Goal: Transaction & Acquisition: Download file/media

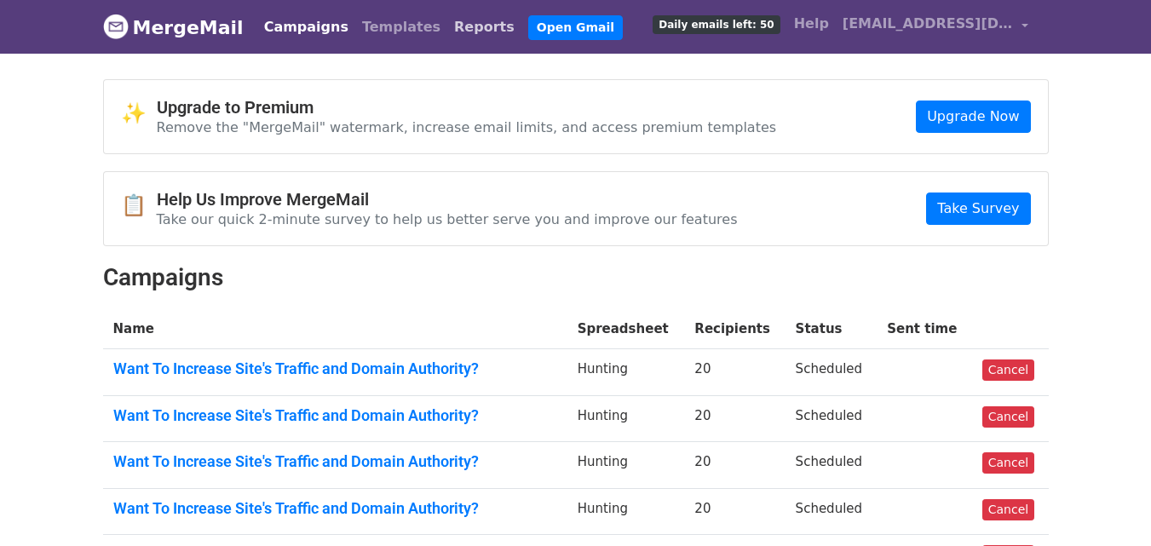
click at [447, 23] on link "Reports" at bounding box center [484, 27] width 74 height 34
click at [447, 26] on link "Reports" at bounding box center [484, 27] width 74 height 34
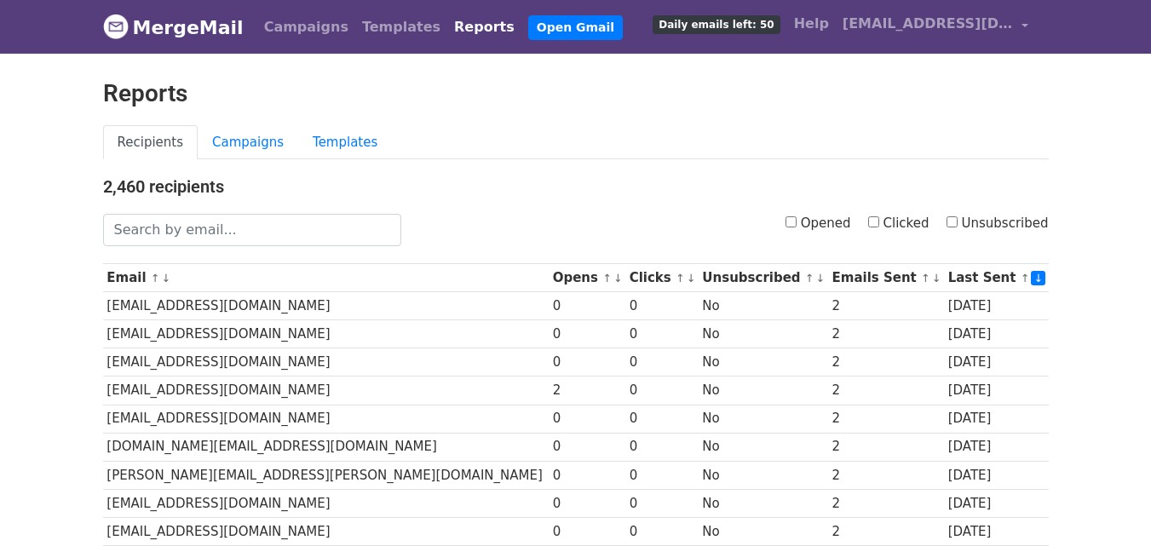
click at [796, 222] on input "Opened" at bounding box center [790, 221] width 11 height 11
checkbox input "true"
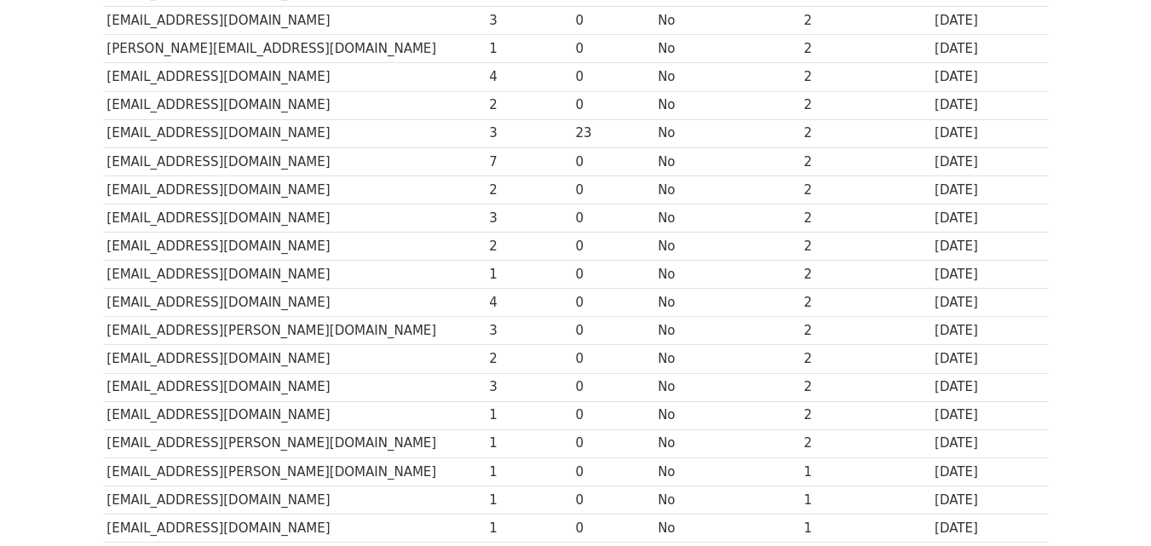
scroll to position [841, 0]
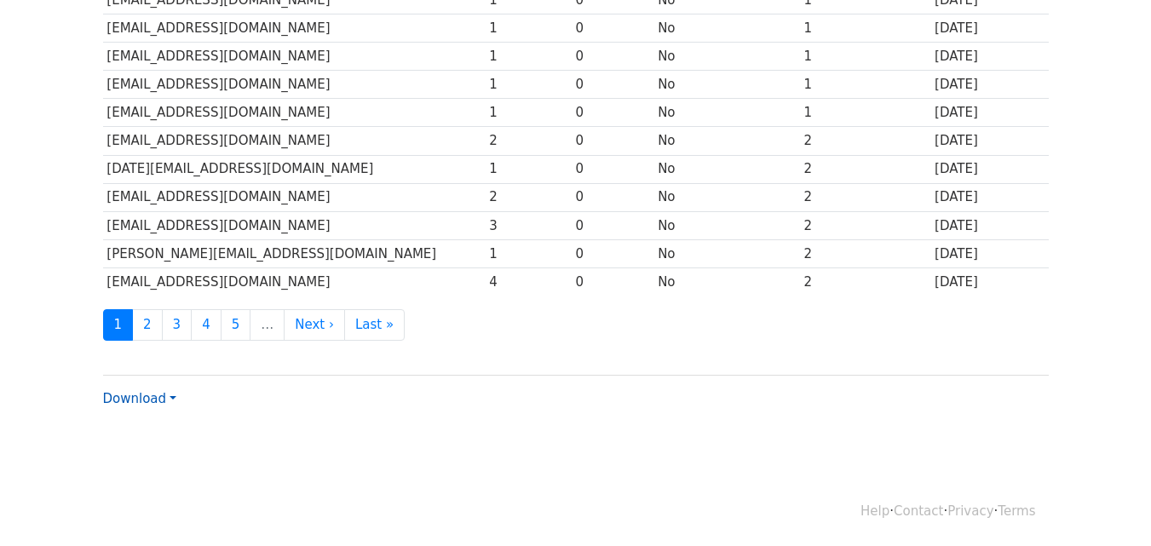
click at [146, 393] on link "Download" at bounding box center [139, 398] width 73 height 15
click at [153, 422] on link "CSV" at bounding box center [171, 430] width 135 height 27
click at [640, 400] on div "Download CSV Excel" at bounding box center [575, 392] width 945 height 34
drag, startPoint x: 456, startPoint y: 442, endPoint x: 845, endPoint y: 404, distance: 390.2
